Goal: Information Seeking & Learning: Learn about a topic

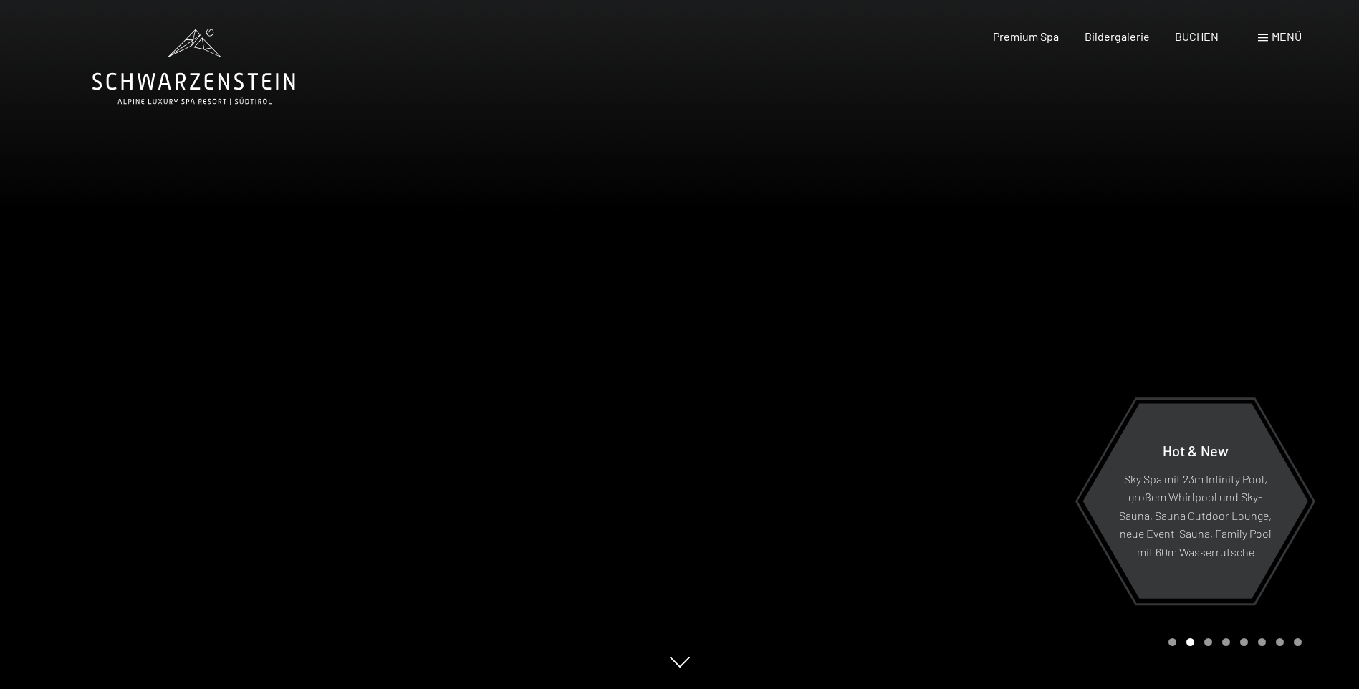
click at [1208, 643] on div "Carousel Page 3" at bounding box center [1208, 642] width 8 height 8
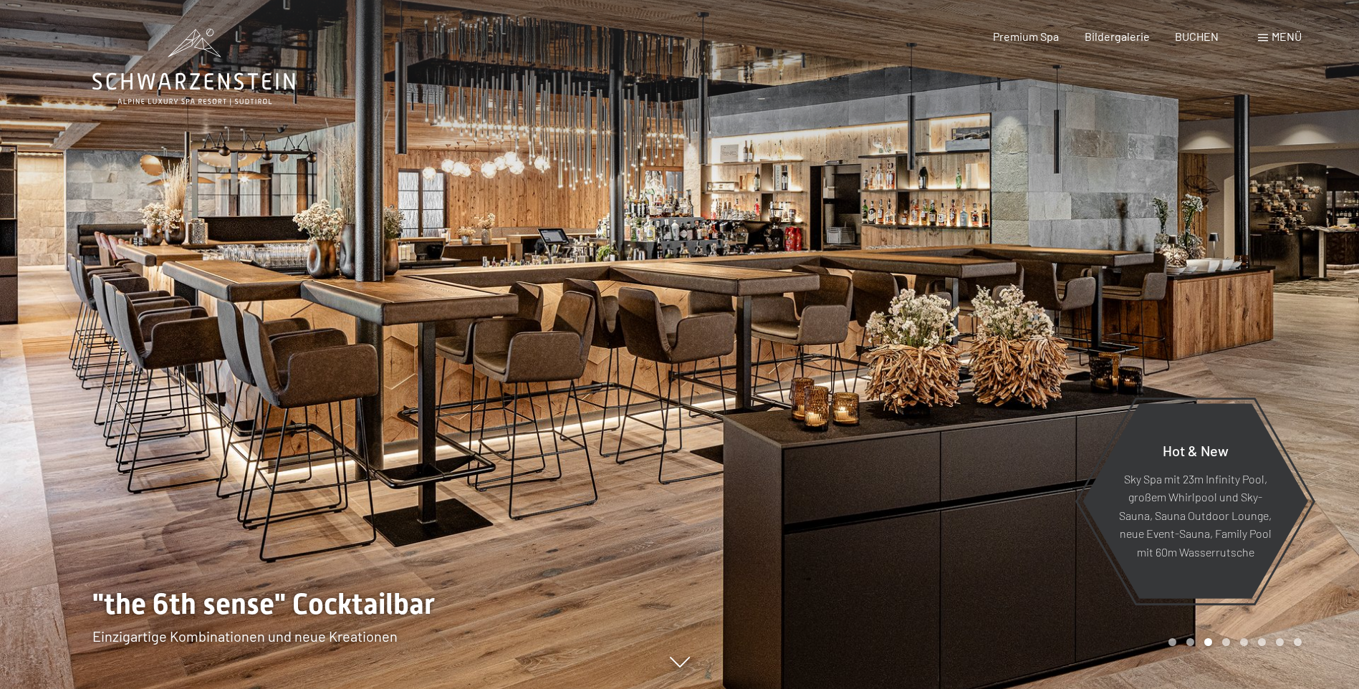
click at [1226, 642] on div "Carousel Page 4" at bounding box center [1226, 642] width 8 height 8
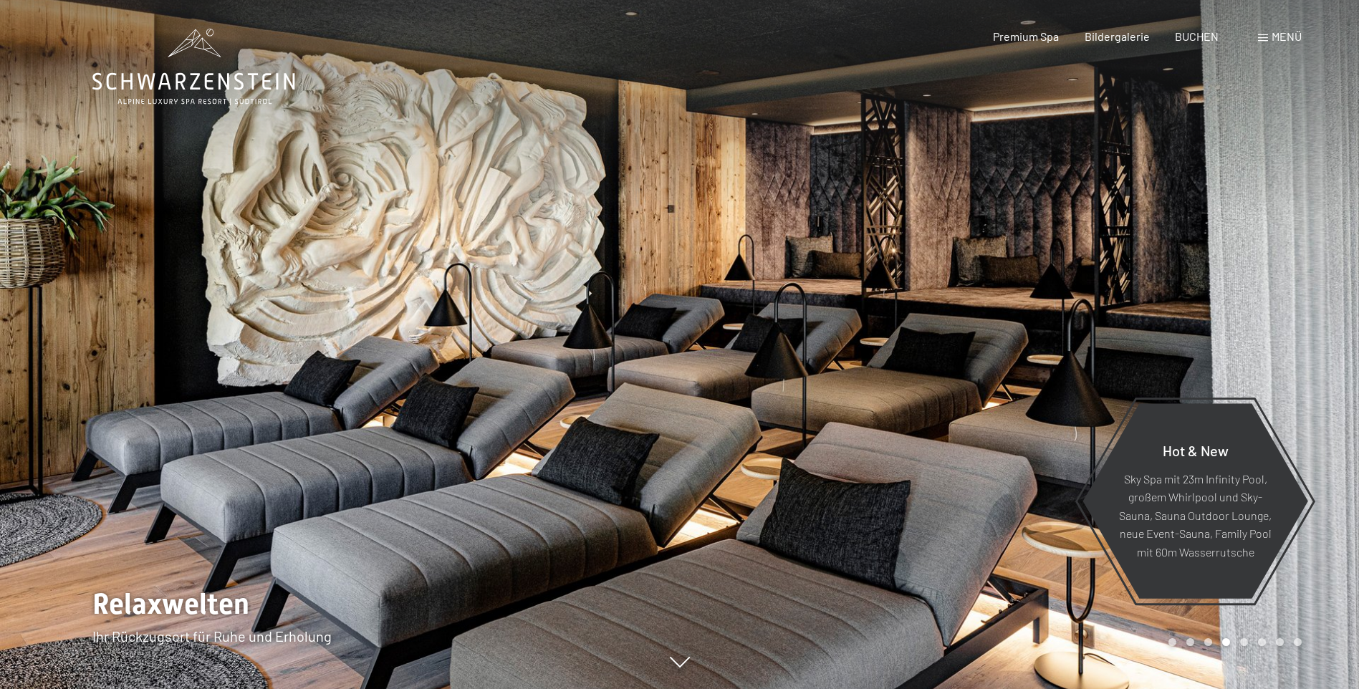
click at [1244, 642] on div "Carousel Page 5" at bounding box center [1244, 642] width 8 height 8
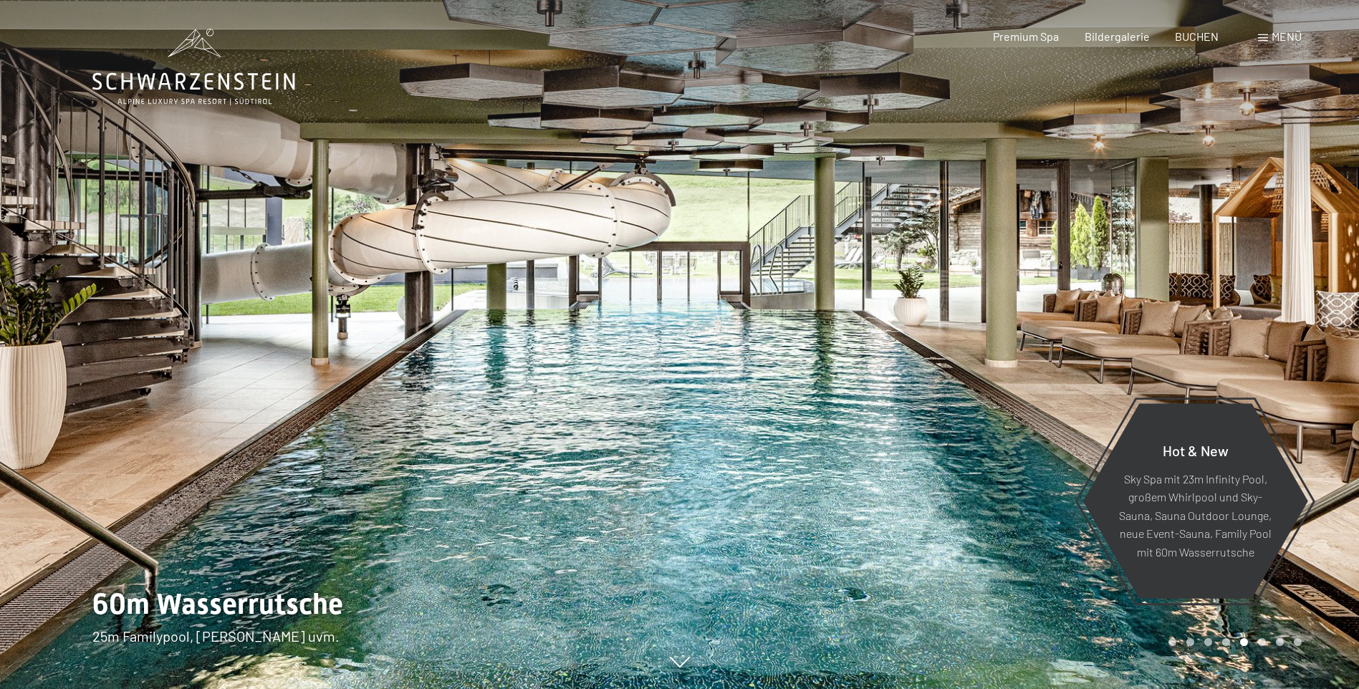
click at [1263, 648] on div at bounding box center [1020, 344] width 680 height 689
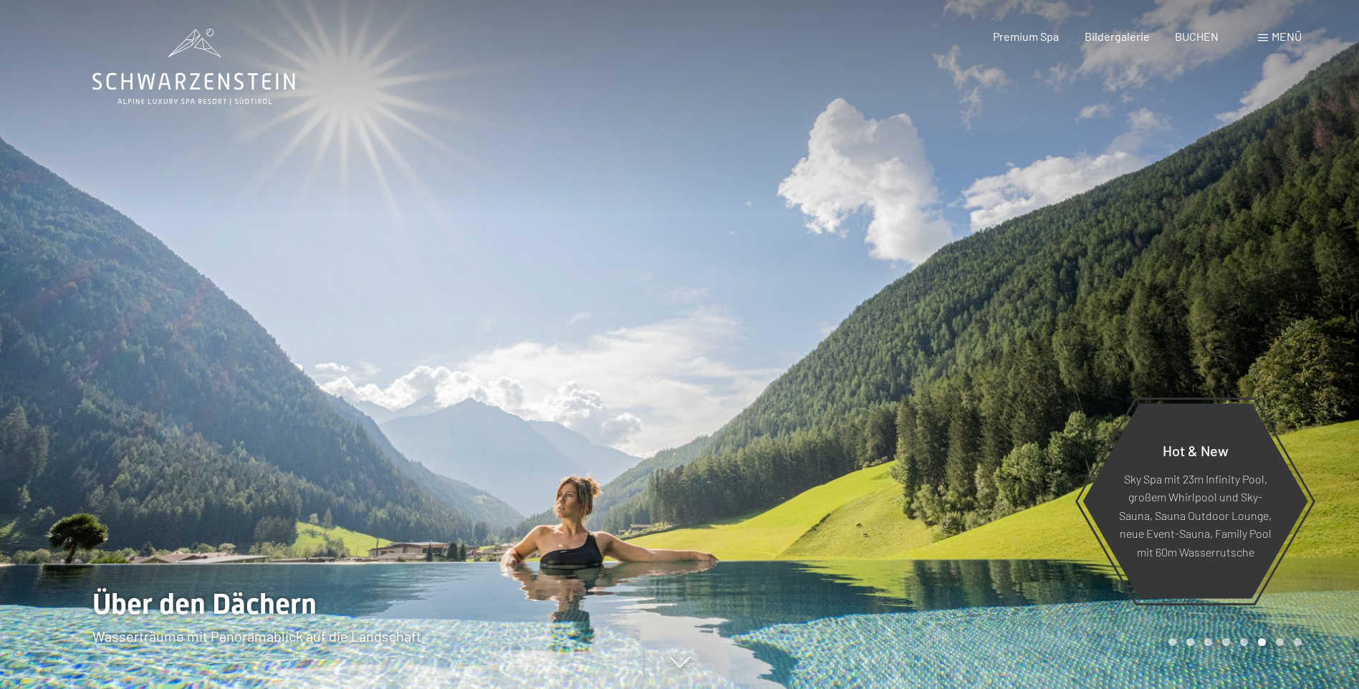
click at [1280, 644] on div "Carousel Page 7" at bounding box center [1280, 642] width 8 height 8
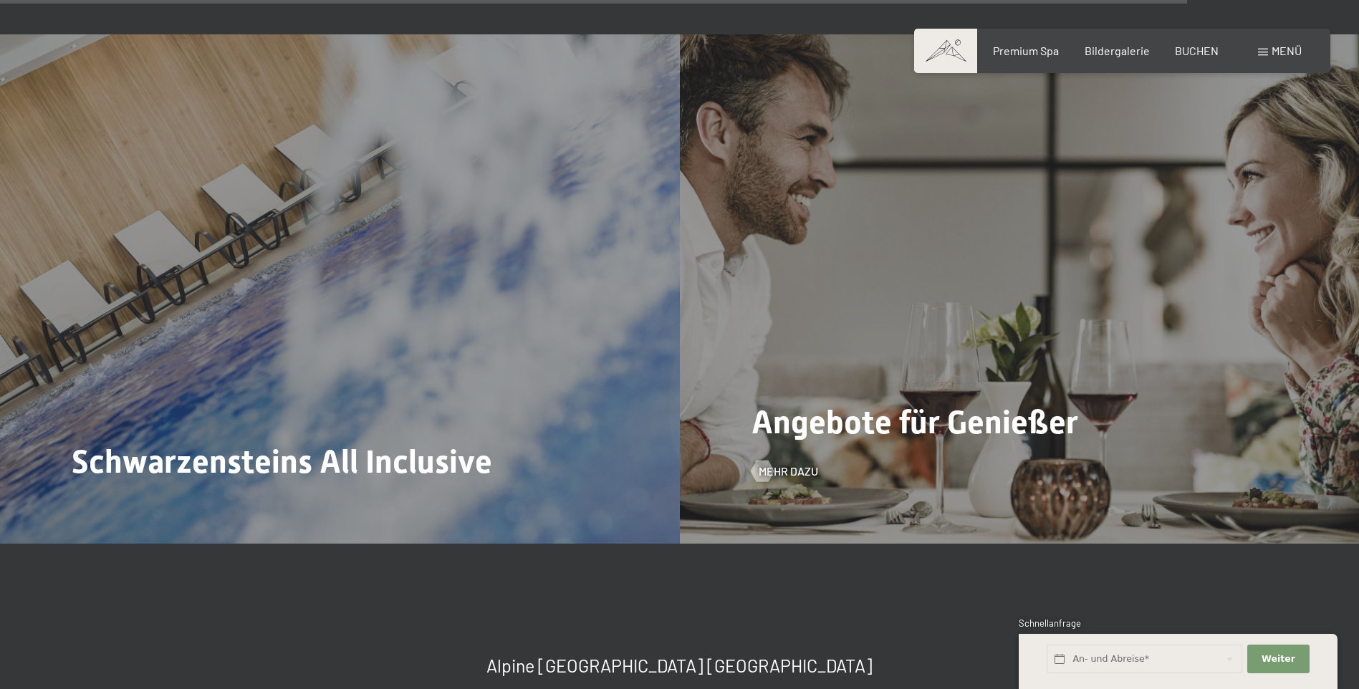
scroll to position [6305, 0]
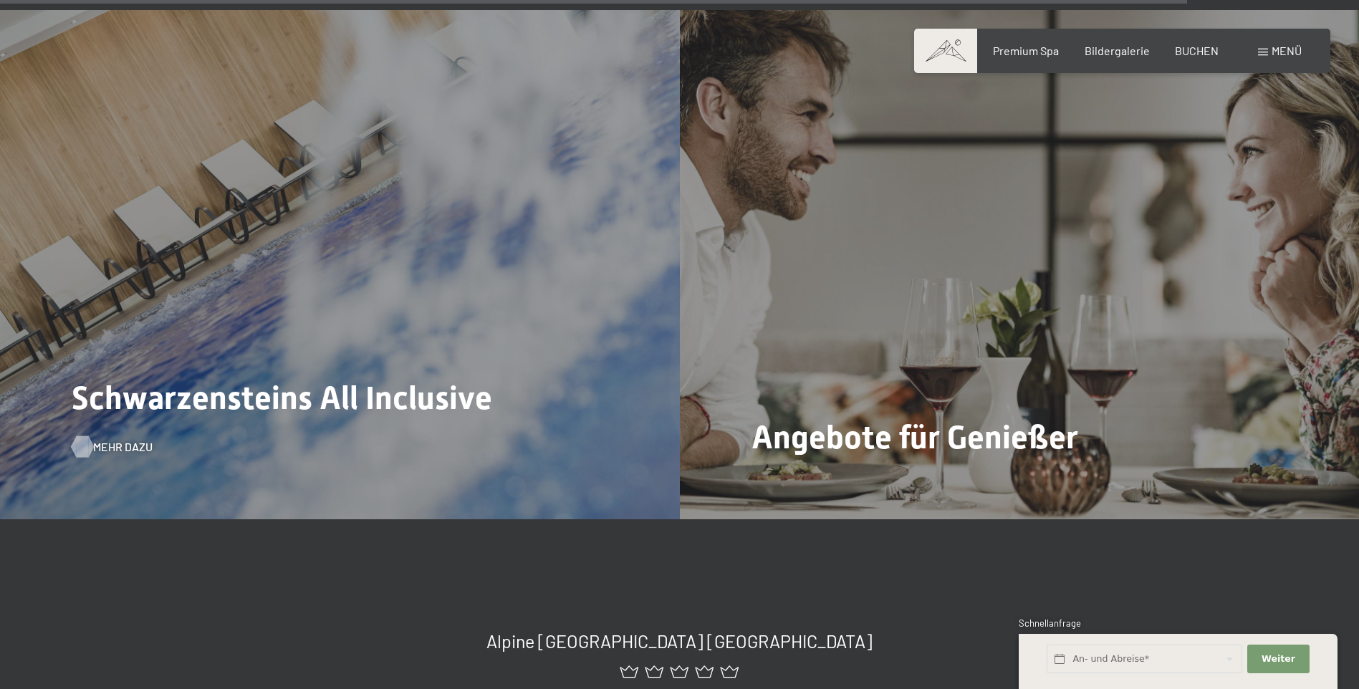
click at [96, 439] on span "Mehr dazu" at bounding box center [122, 447] width 59 height 16
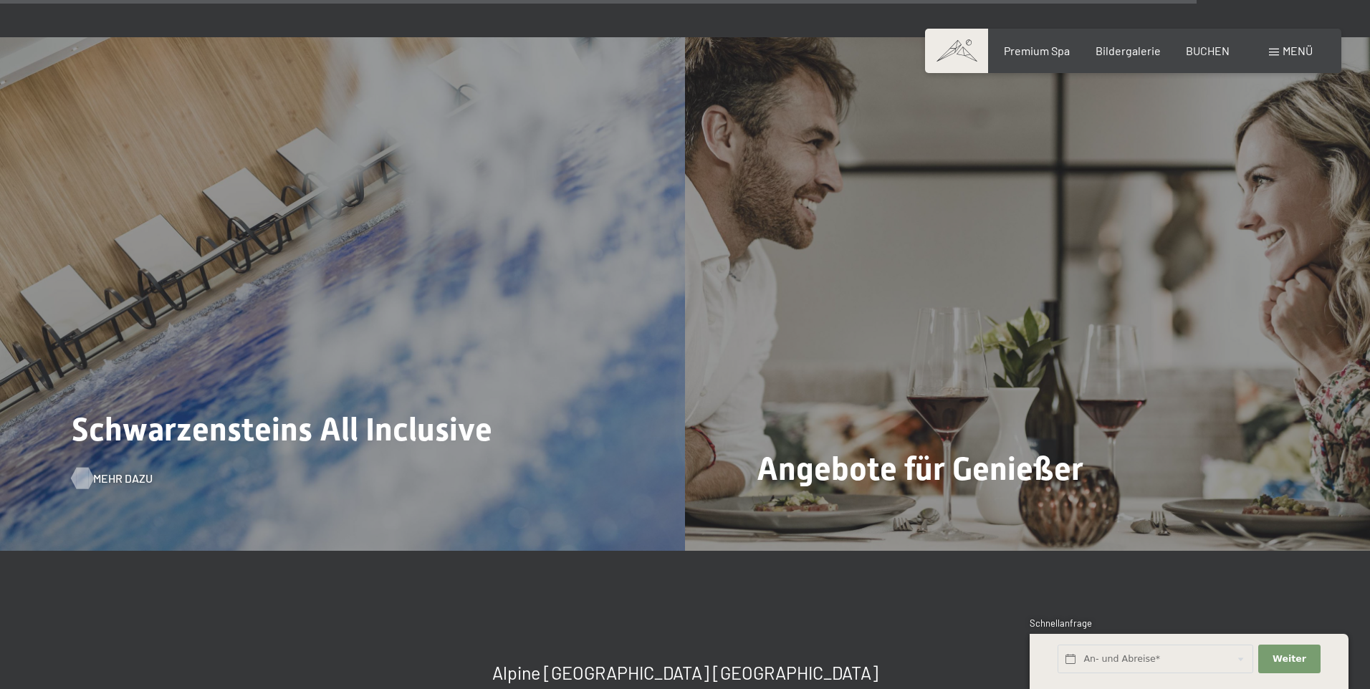
click at [96, 386] on div at bounding box center [685, 344] width 1370 height 689
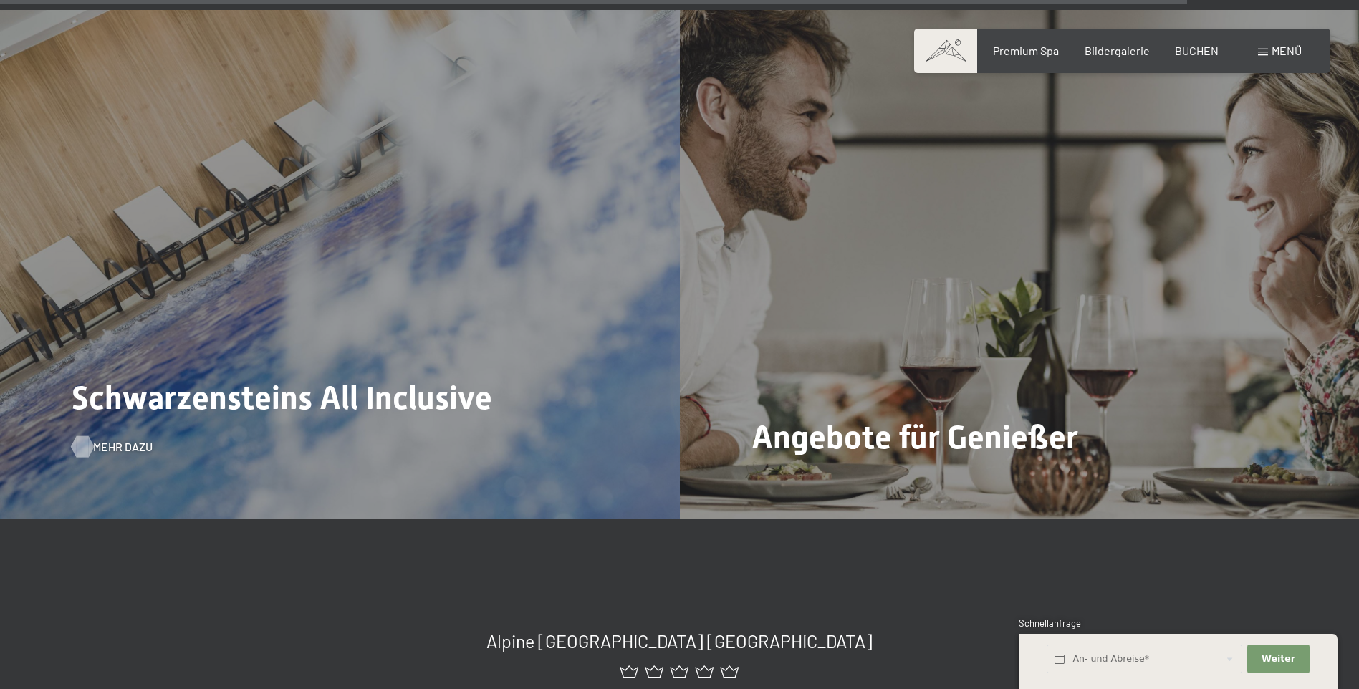
click at [95, 439] on span "Mehr dazu" at bounding box center [122, 447] width 59 height 16
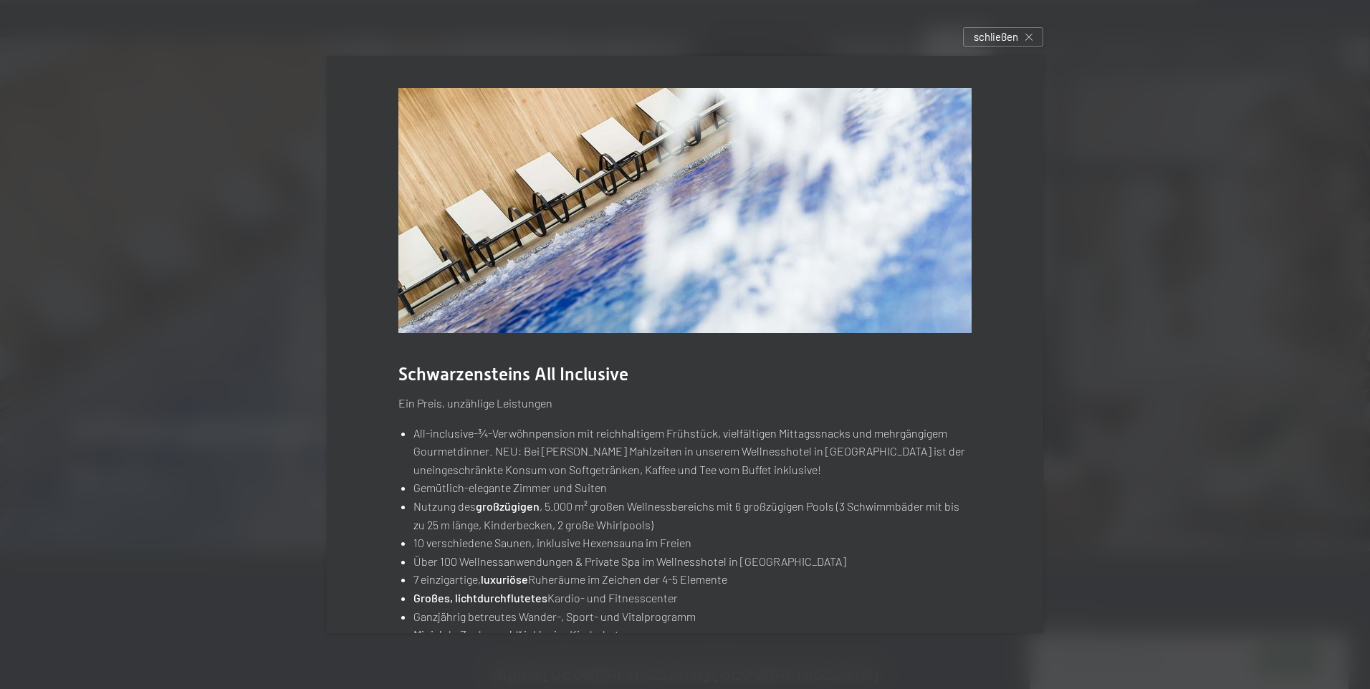
click at [95, 384] on div at bounding box center [685, 344] width 1370 height 689
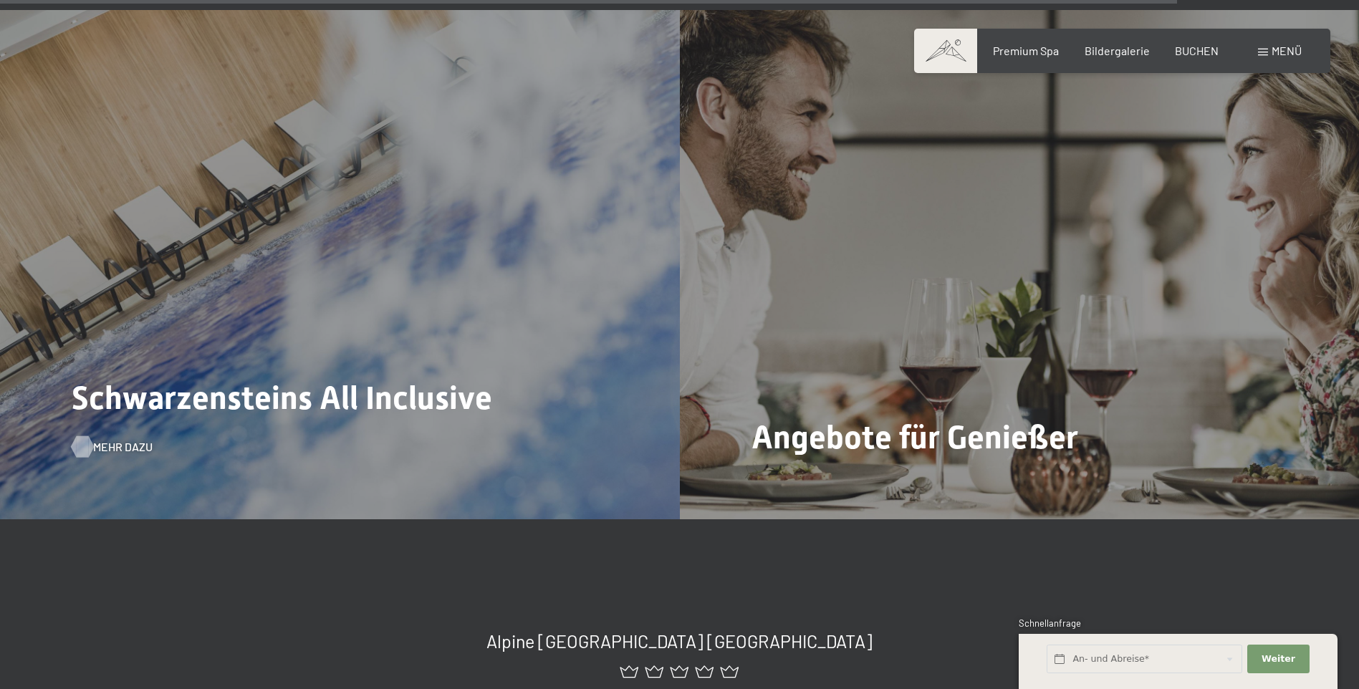
click at [117, 439] on span "Mehr dazu" at bounding box center [122, 447] width 59 height 16
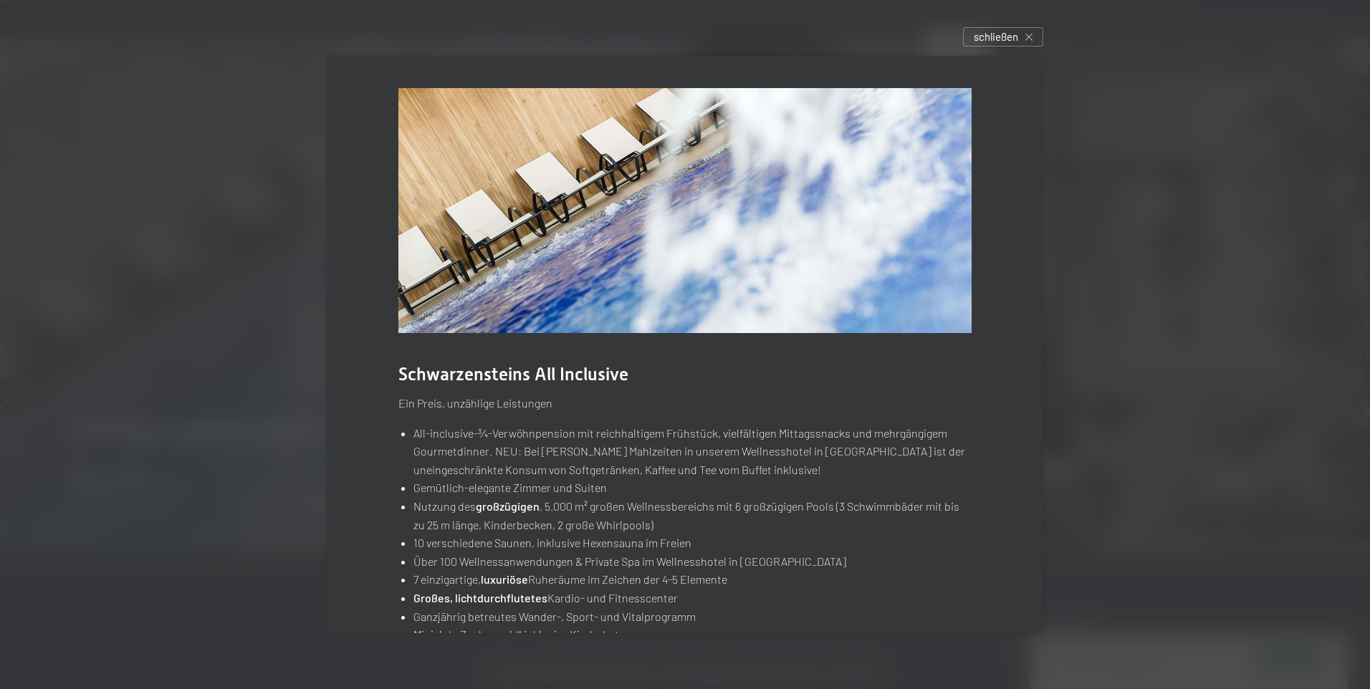
click at [117, 378] on div at bounding box center [685, 344] width 1370 height 689
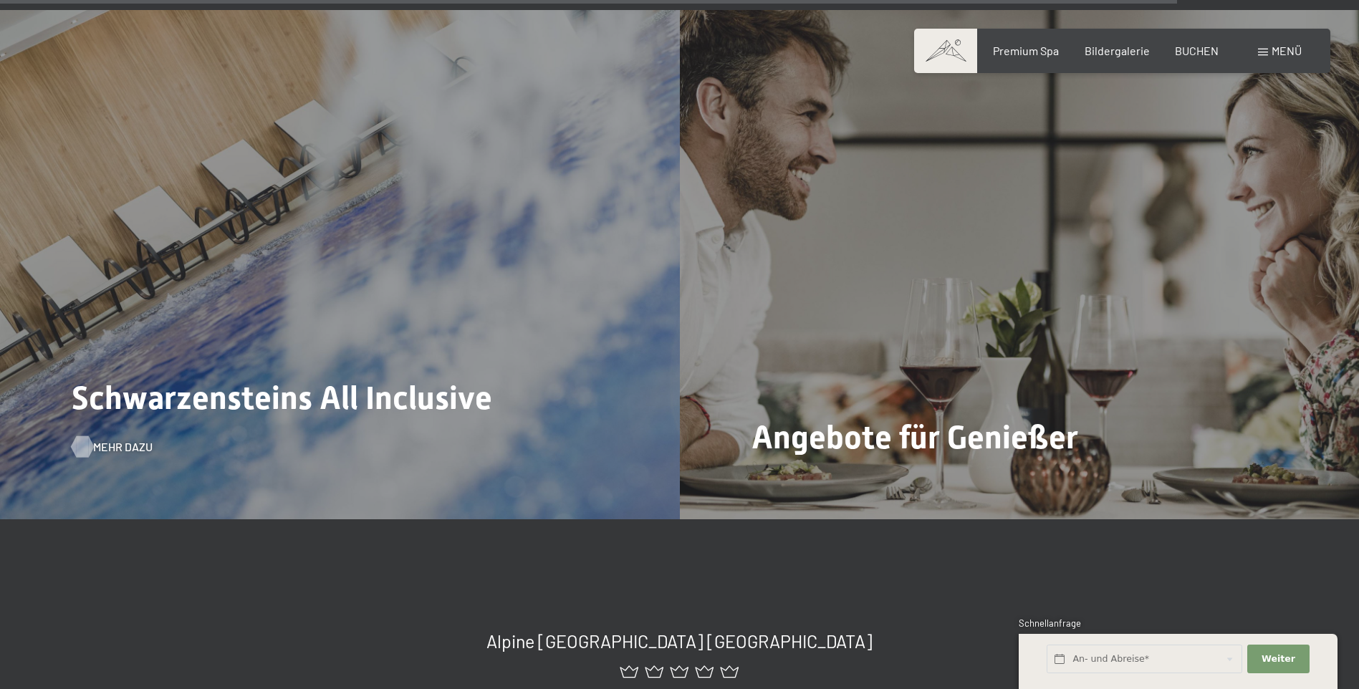
click at [117, 439] on span "Mehr dazu" at bounding box center [122, 447] width 59 height 16
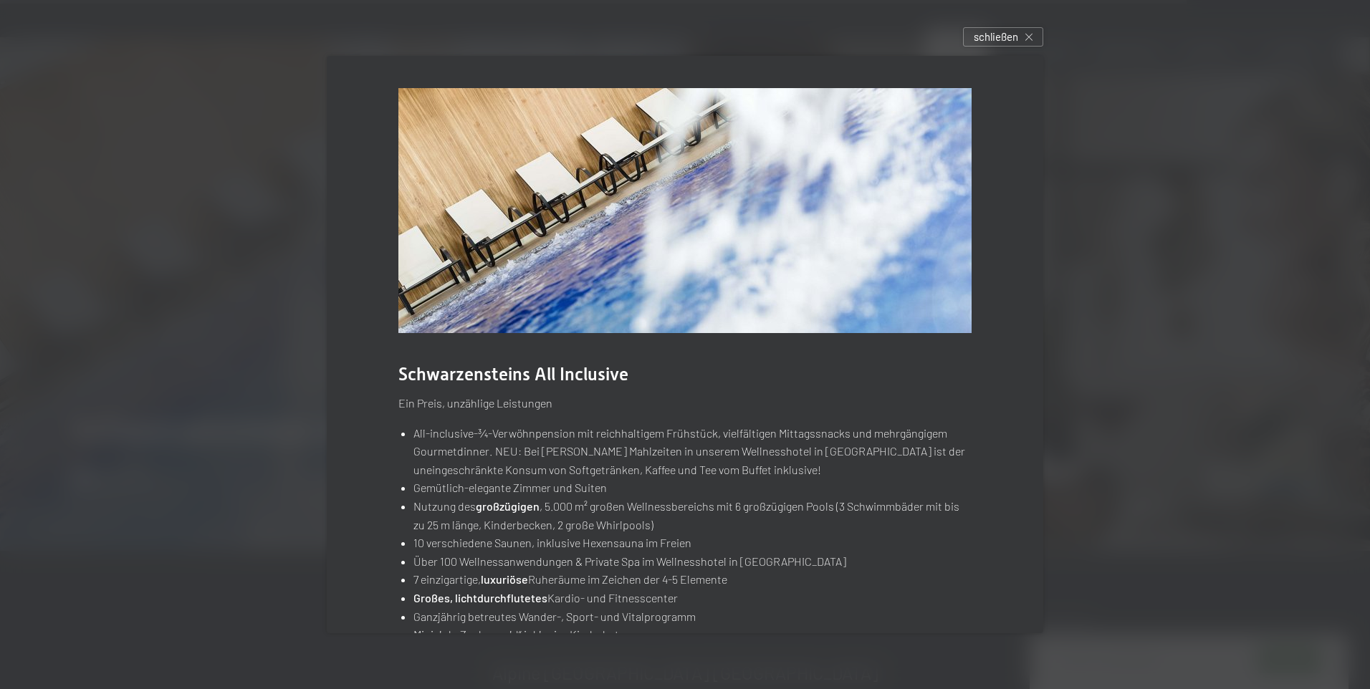
click at [117, 378] on div at bounding box center [685, 344] width 1370 height 689
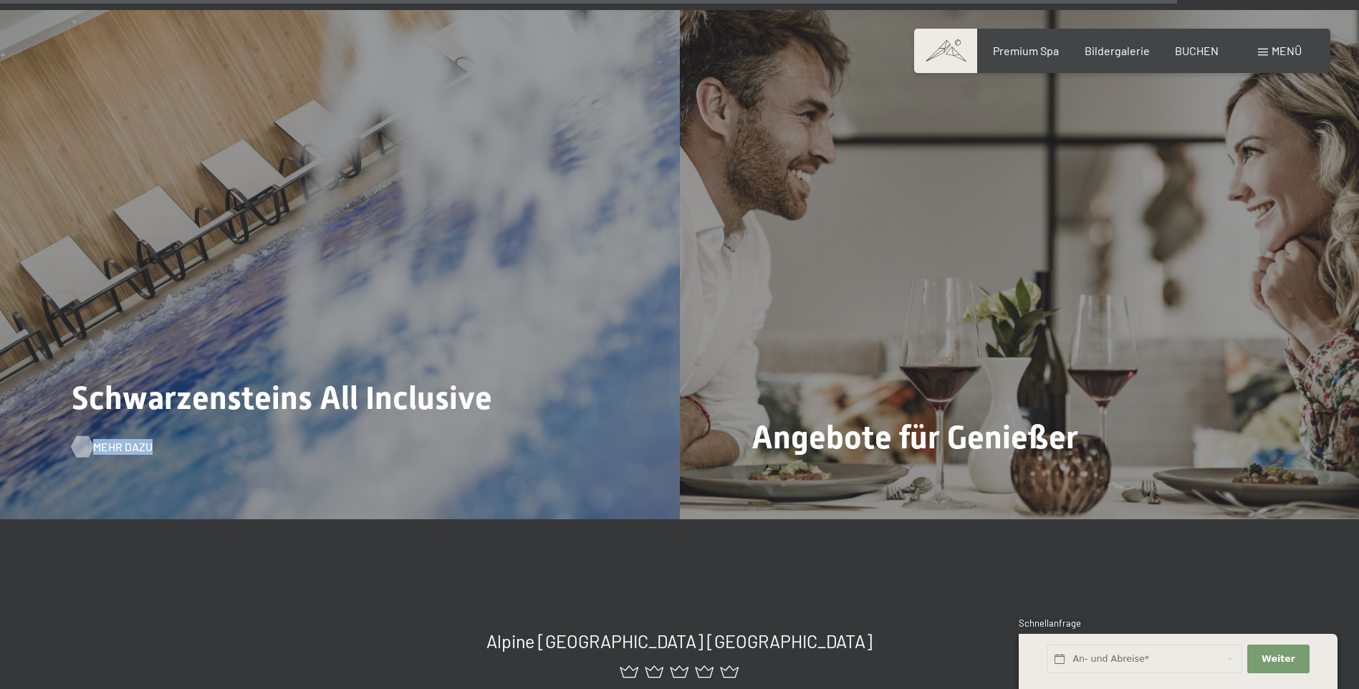
click at [117, 439] on span "Mehr dazu" at bounding box center [122, 447] width 59 height 16
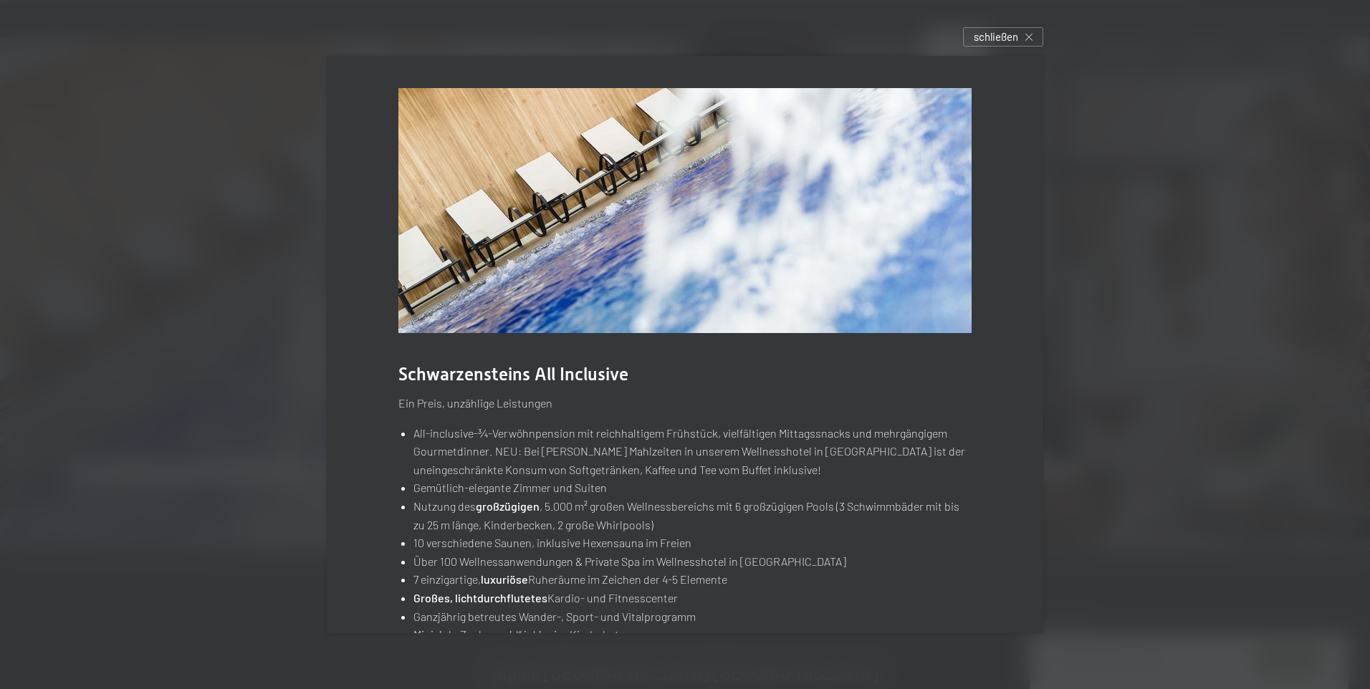
click at [117, 378] on div at bounding box center [685, 344] width 1370 height 689
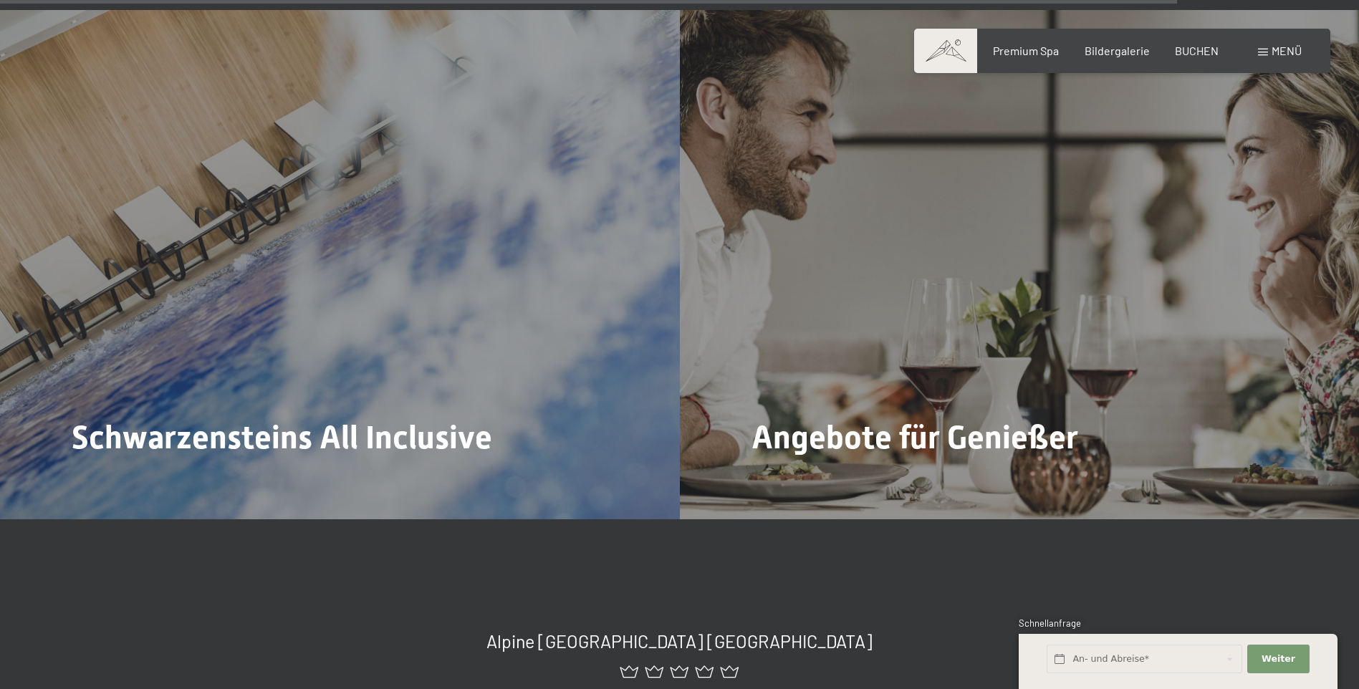
click at [117, 479] on span "Mehr dazu" at bounding box center [108, 487] width 59 height 16
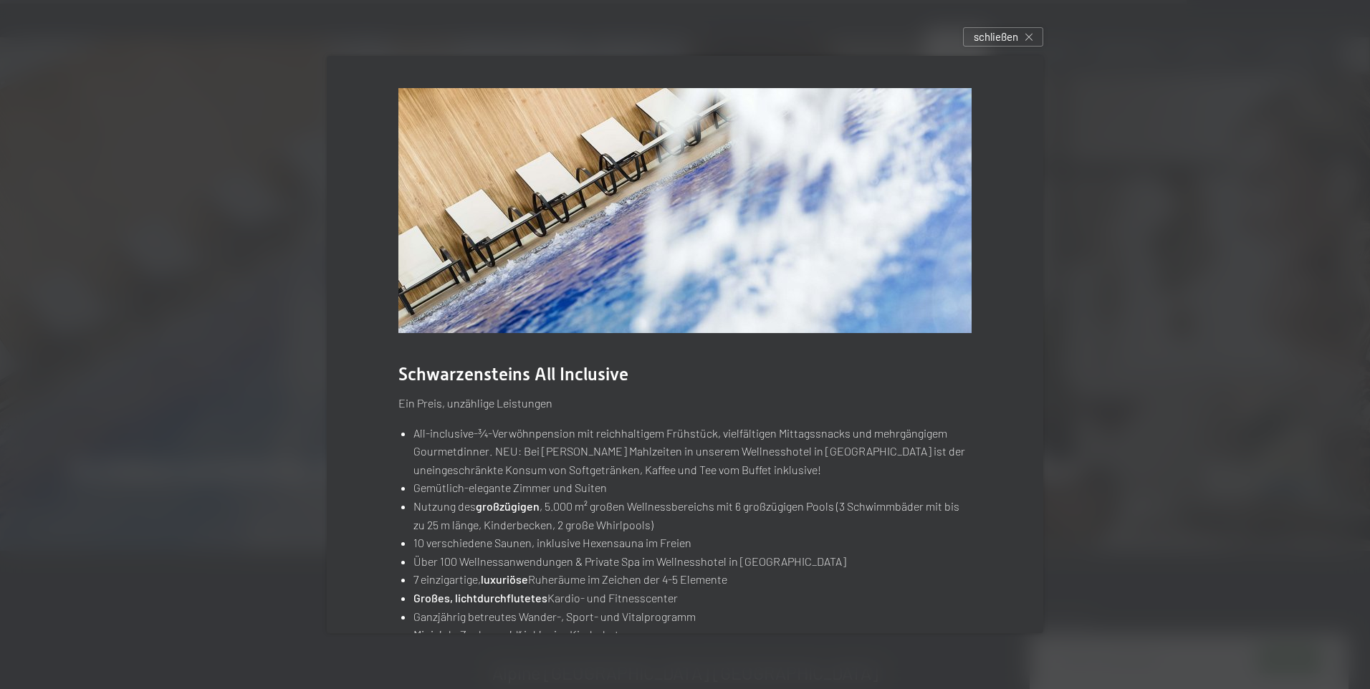
click at [117, 378] on div at bounding box center [685, 344] width 1370 height 689
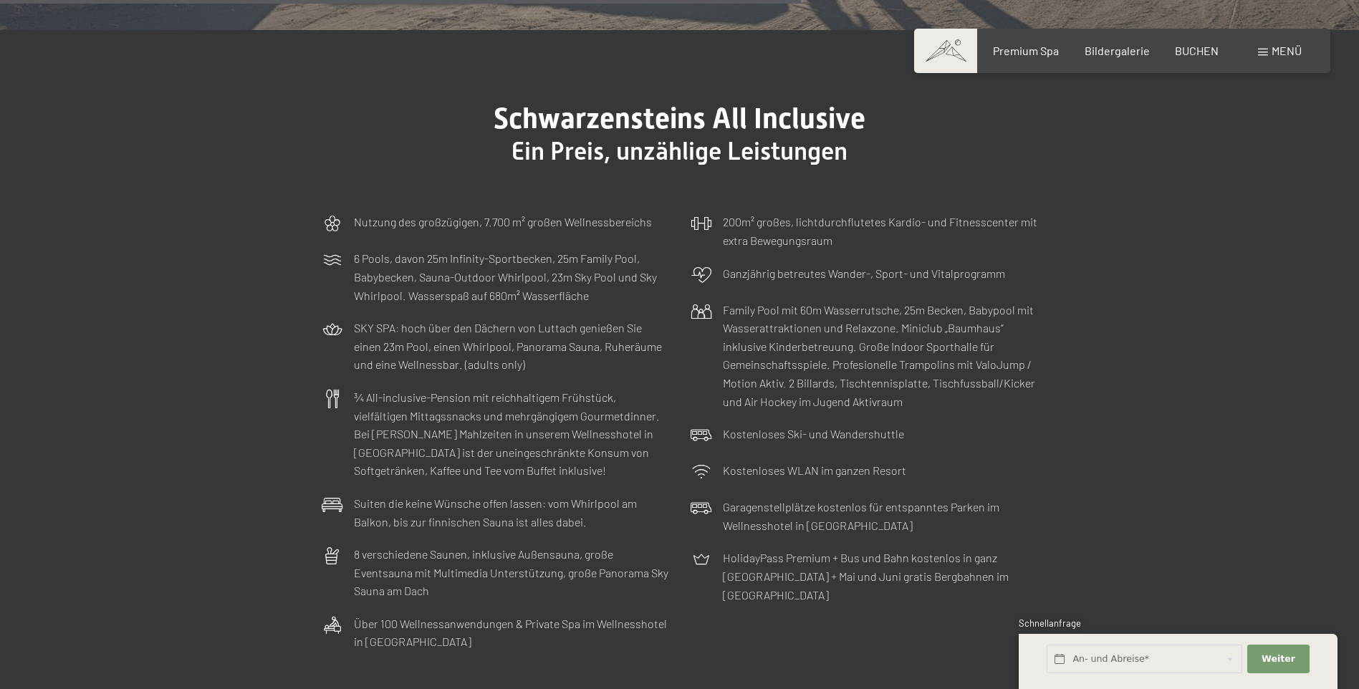
scroll to position [4227, 0]
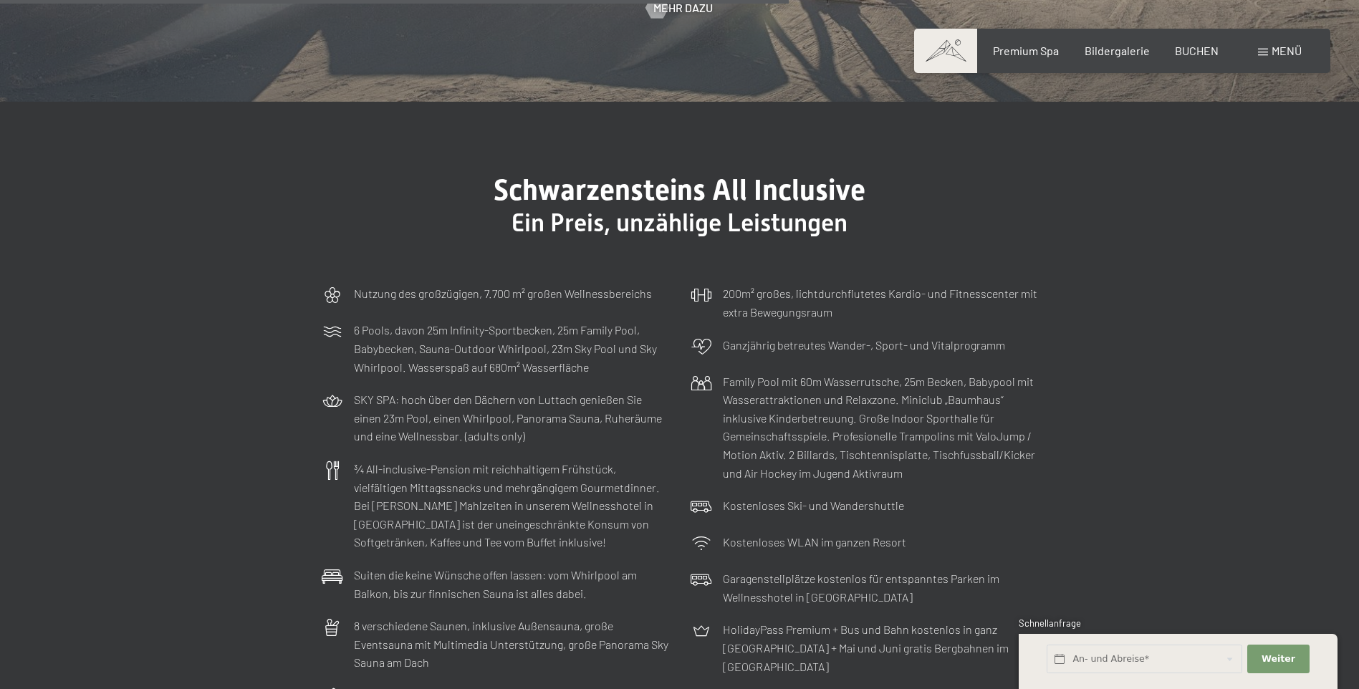
click at [1284, 59] on div "Menü" at bounding box center [1280, 51] width 44 height 16
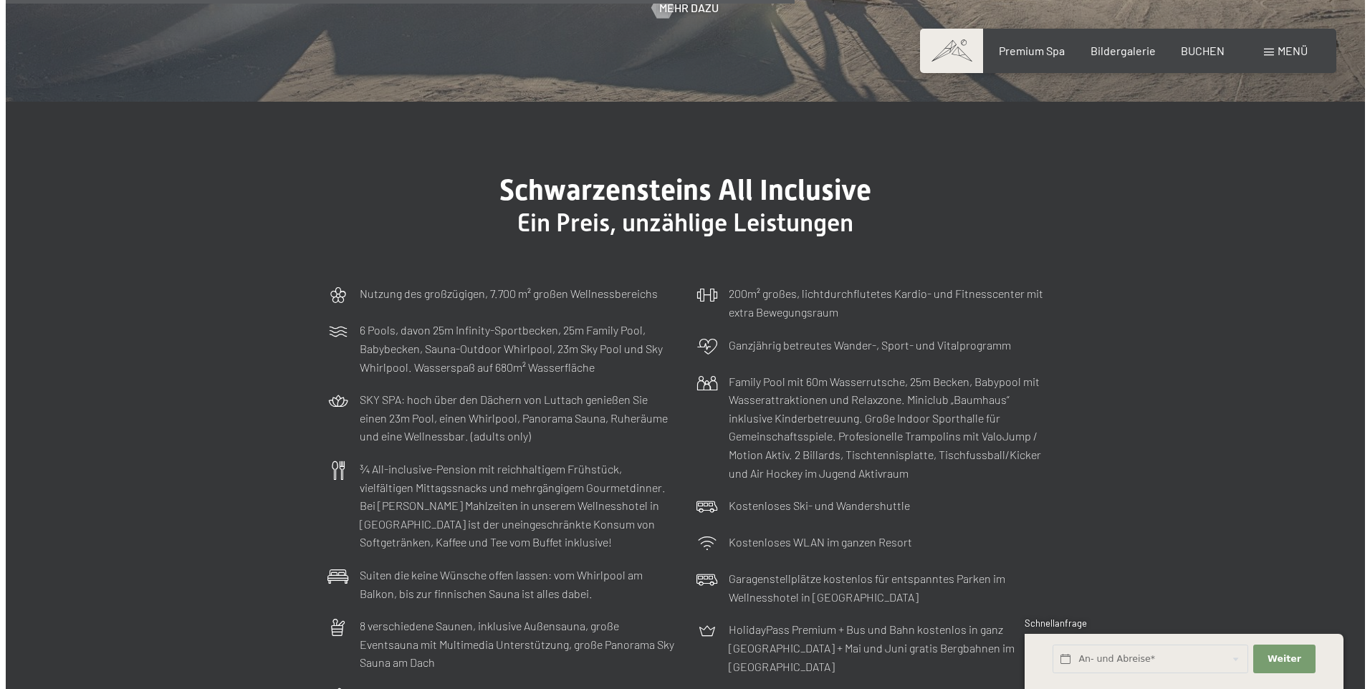
scroll to position [4245, 0]
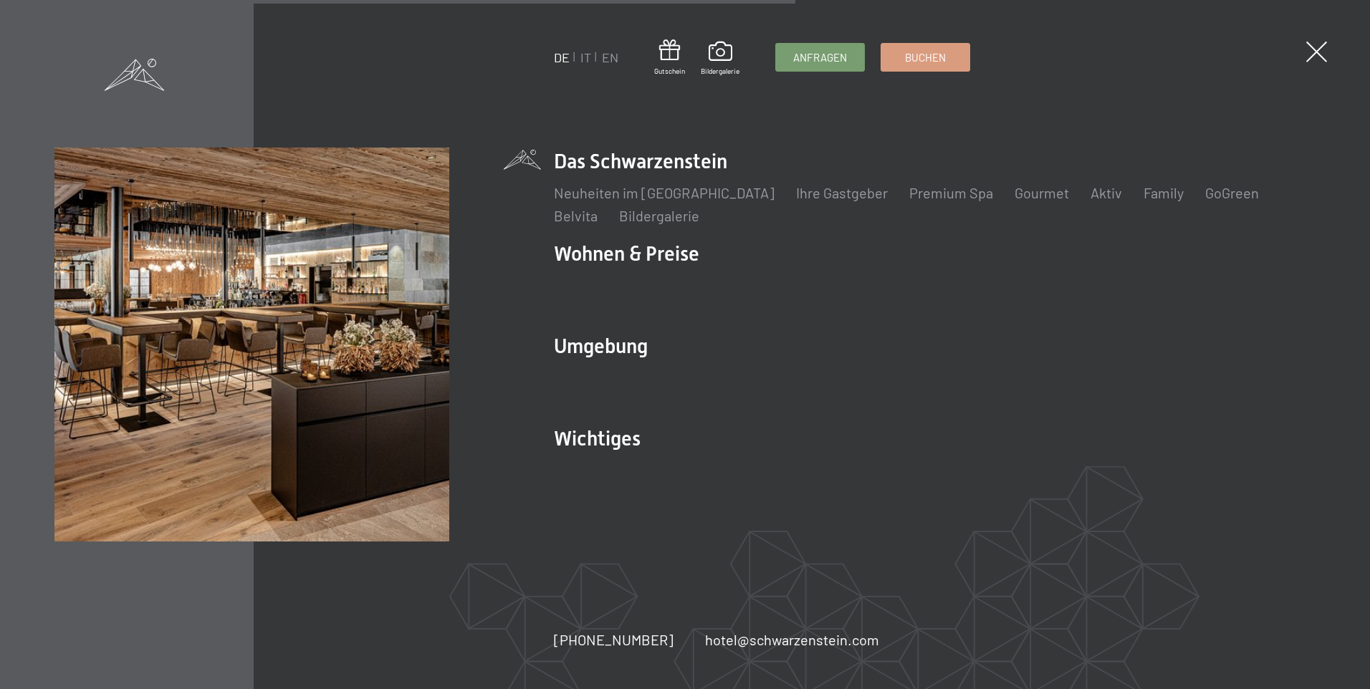
click at [1284, 59] on div "DE IT EN Gutschein Bildergalerie Anfragen Buchen DE IT EN Das Schwarzenstein Ne…" at bounding box center [685, 344] width 1370 height 689
click at [1090, 192] on link "Aktiv" at bounding box center [1106, 192] width 32 height 17
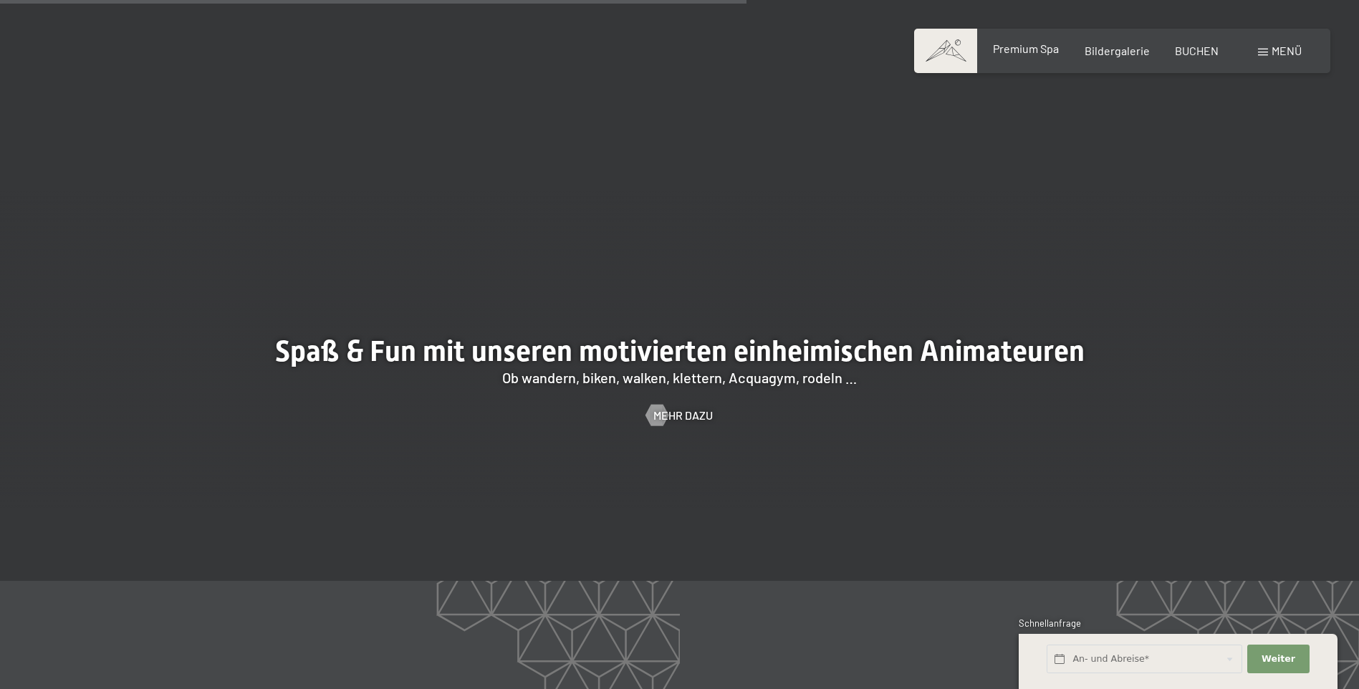
scroll to position [2221, 0]
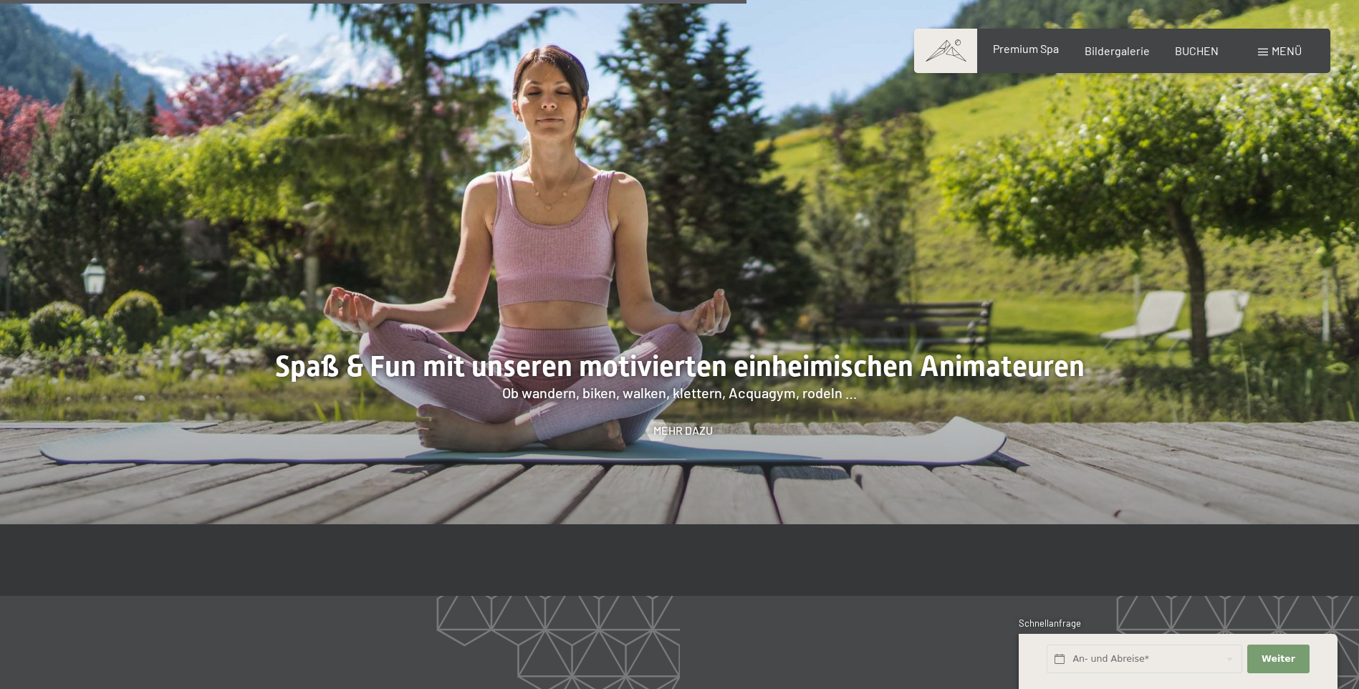
click at [1036, 52] on span "Premium Spa" at bounding box center [1026, 49] width 66 height 14
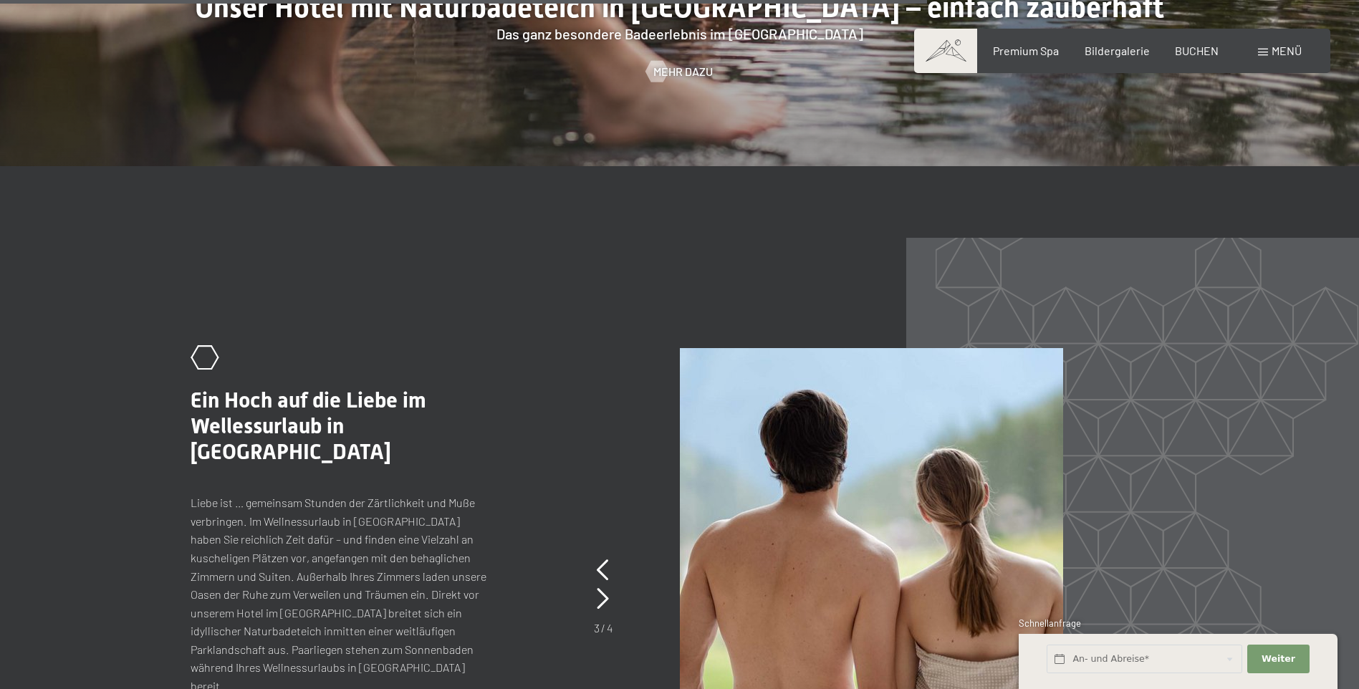
scroll to position [6302, 0]
